Goal: Task Accomplishment & Management: Use online tool/utility

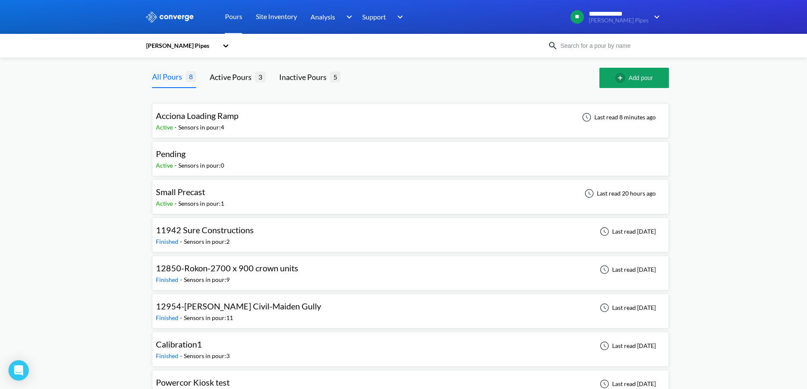
click at [239, 120] on span "Acciona Loading Ramp" at bounding box center [197, 116] width 83 height 10
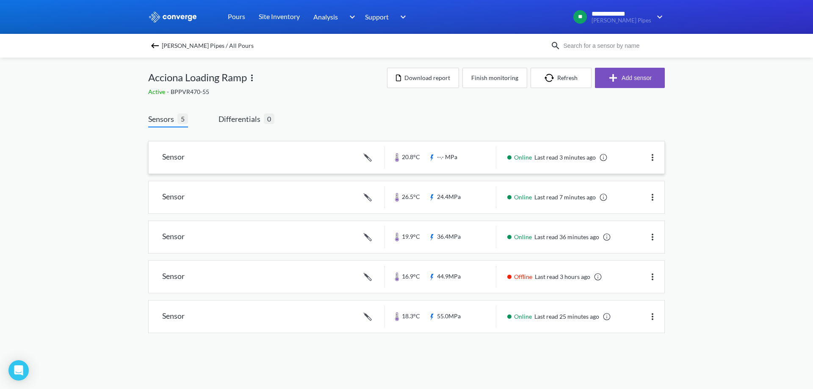
click at [322, 166] on link at bounding box center [407, 158] width 516 height 32
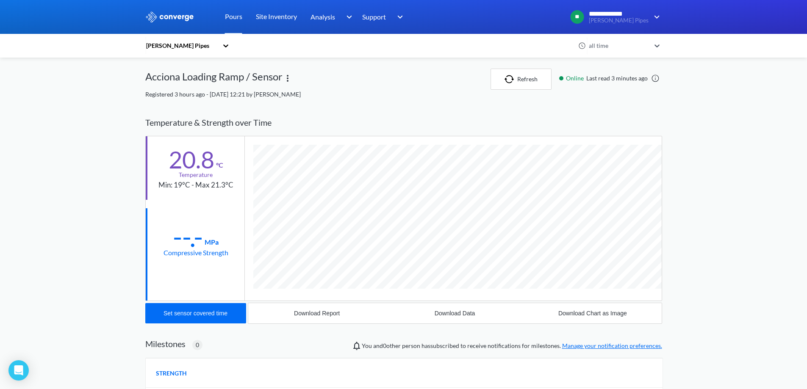
scroll to position [451, 517]
click at [523, 78] on button "Refresh" at bounding box center [521, 79] width 61 height 21
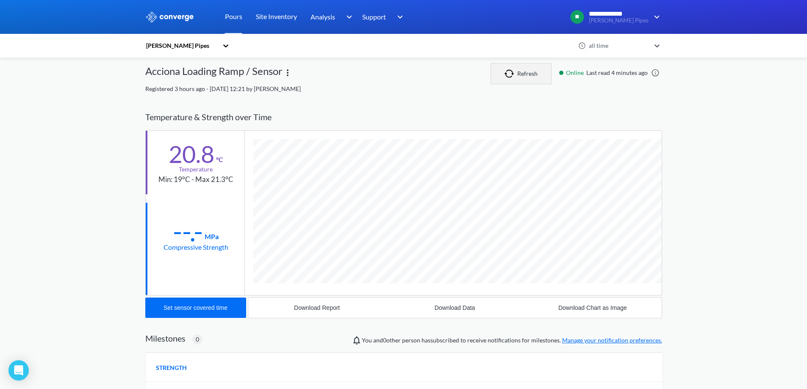
scroll to position [0, 0]
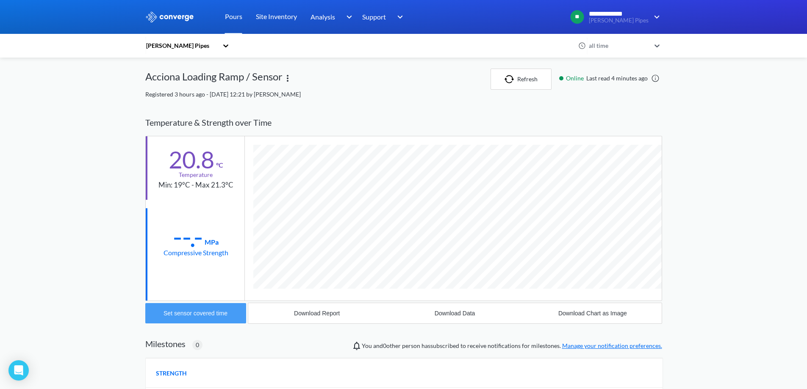
click at [212, 315] on div "Set sensor covered time" at bounding box center [196, 313] width 64 height 7
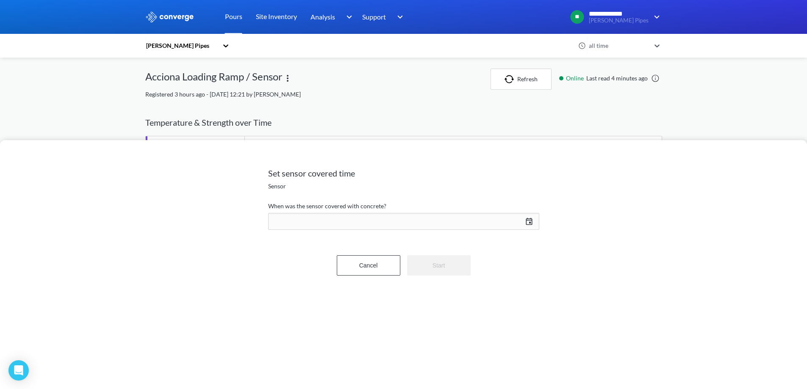
scroll to position [451, 517]
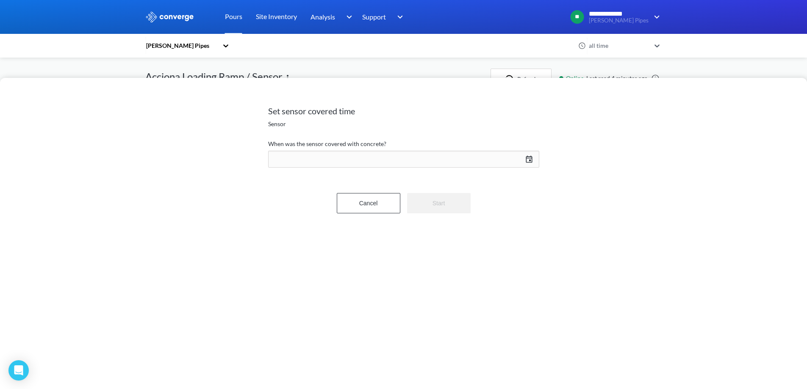
click at [530, 161] on div "[DATE] Press the down arrow key to interact with the calendar and select a date…" at bounding box center [403, 159] width 271 height 20
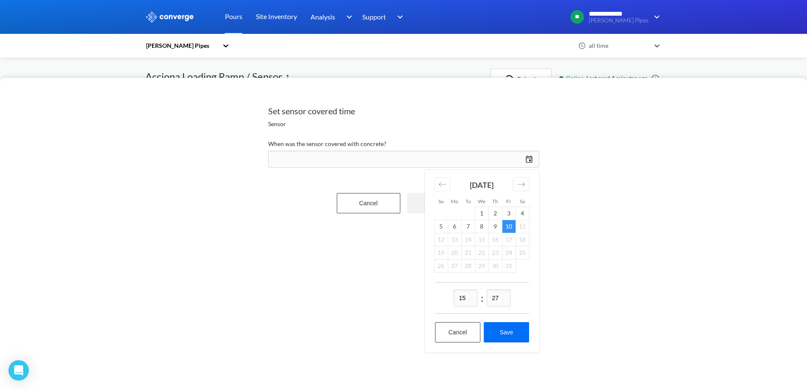
click at [469, 300] on input "15" at bounding box center [466, 298] width 24 height 17
type input "13"
type input "42"
click at [502, 333] on button "Save" at bounding box center [506, 332] width 45 height 20
type input "13:42[DATE]"
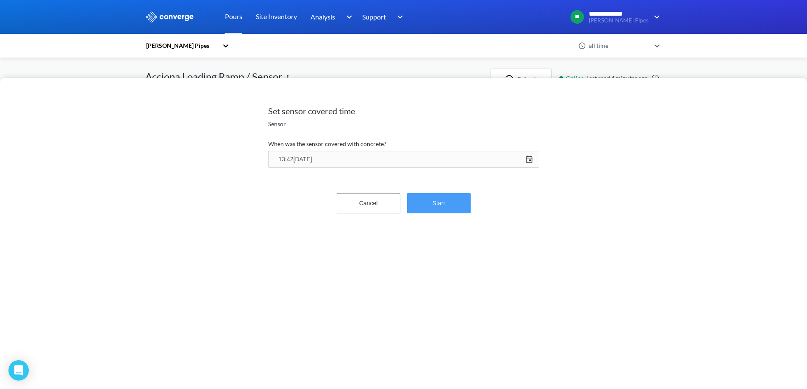
click at [442, 205] on button "Start" at bounding box center [439, 203] width 64 height 20
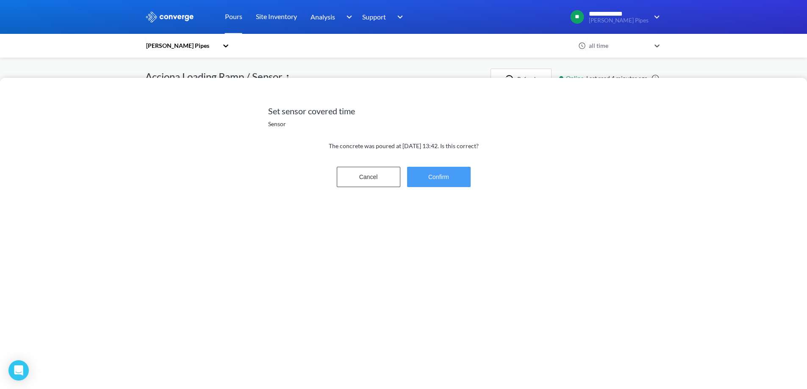
click at [445, 180] on button "Confirm" at bounding box center [439, 177] width 64 height 20
